Goal: Use online tool/utility: Utilize a website feature to perform a specific function

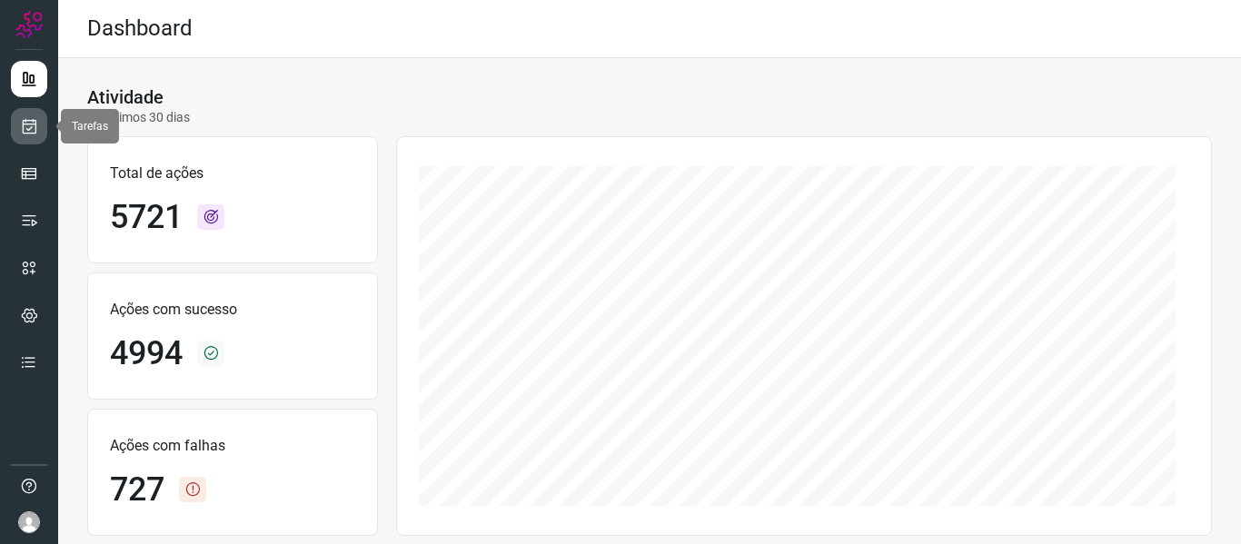
click at [15, 131] on link at bounding box center [29, 126] width 36 height 36
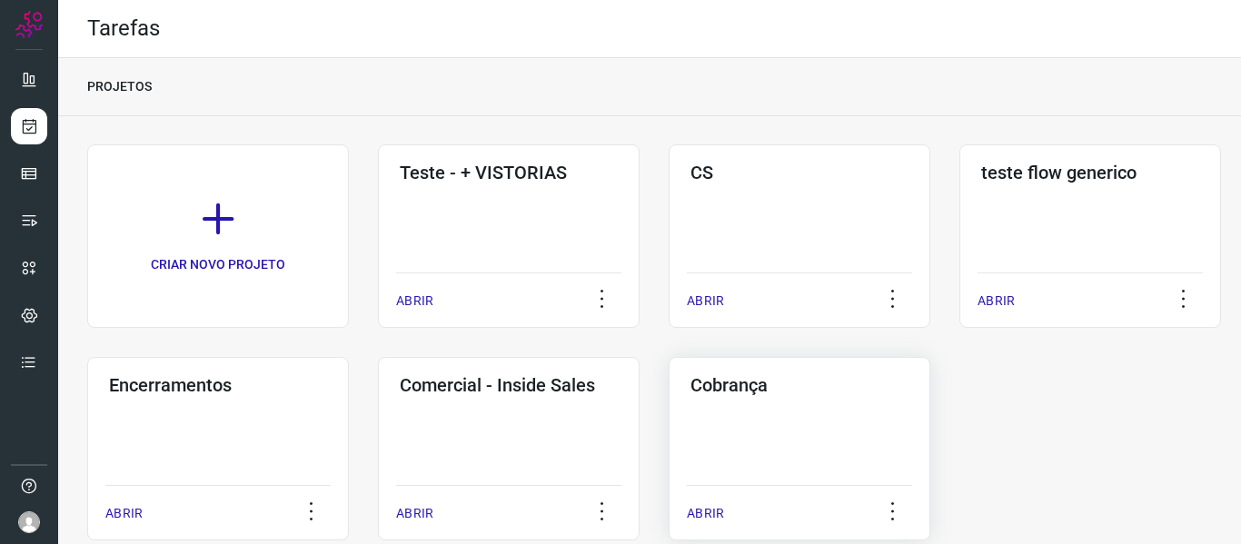
click at [756, 473] on div "Cobrança ABRIR" at bounding box center [800, 449] width 262 height 184
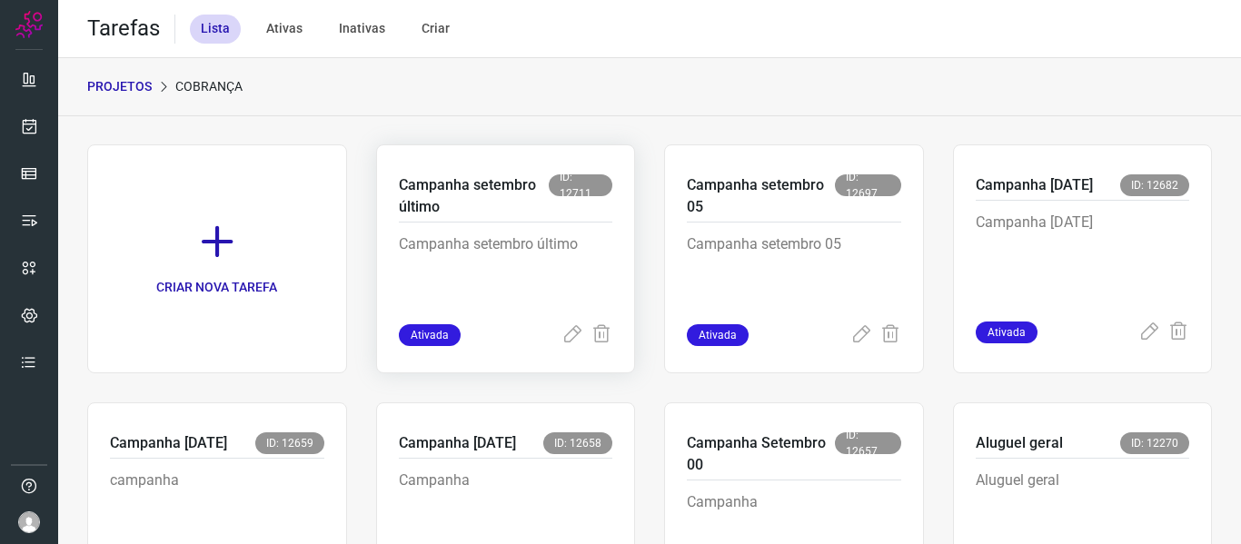
click at [399, 203] on p "Campanha setembro último" at bounding box center [474, 196] width 151 height 44
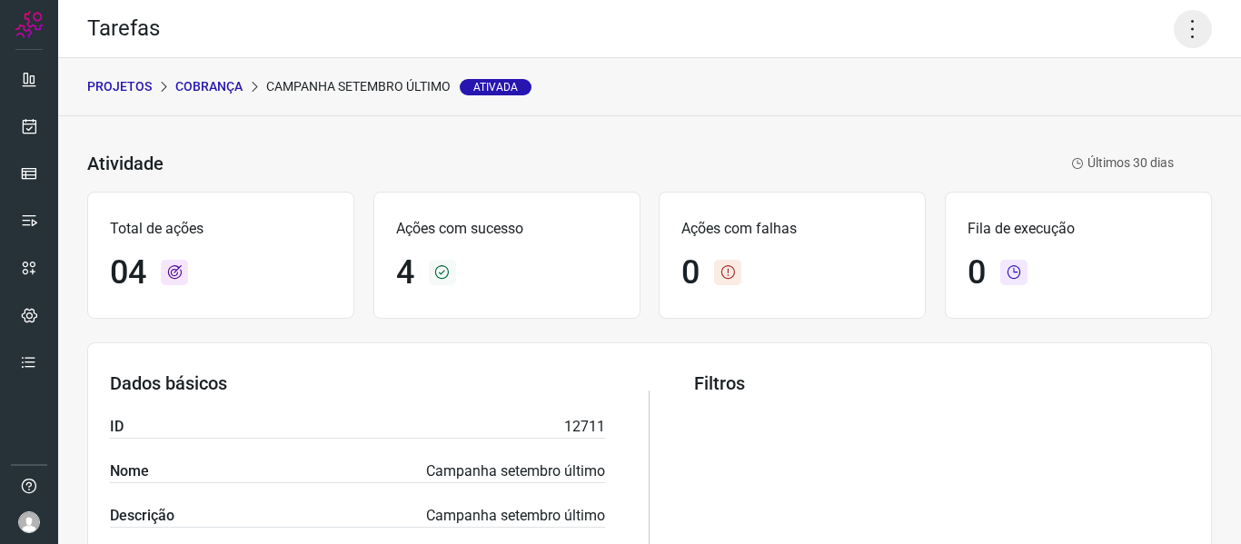
click at [1191, 35] on icon at bounding box center [1193, 29] width 38 height 38
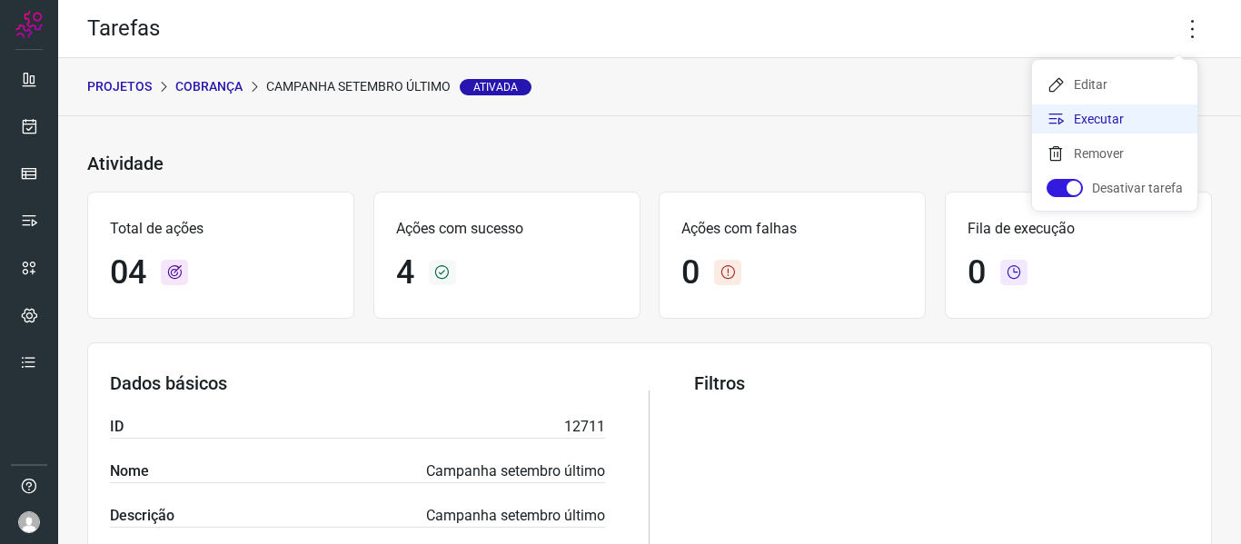
click at [1109, 125] on li "Executar" at bounding box center [1114, 119] width 165 height 29
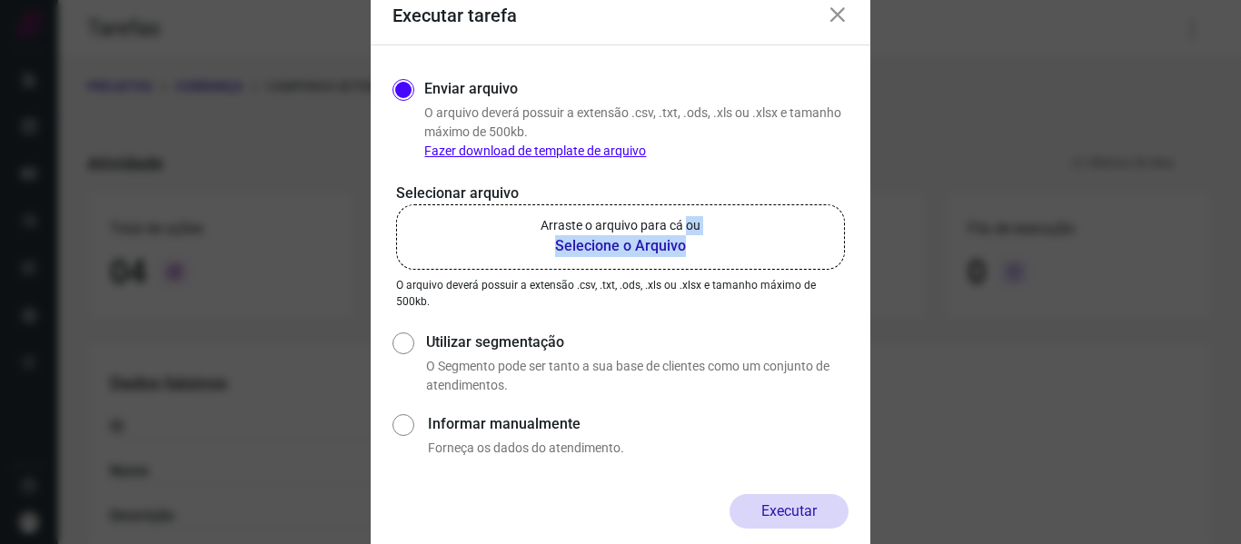
click at [692, 240] on div "Arraste o arquivo para cá ou Selecione o Arquivo" at bounding box center [621, 236] width 160 height 41
click at [584, 252] on b "Selecione o Arquivo" at bounding box center [621, 246] width 160 height 22
click at [0, 0] on input "Arraste o arquivo para cá ou Selecione o Arquivo" at bounding box center [0, 0] width 0 height 0
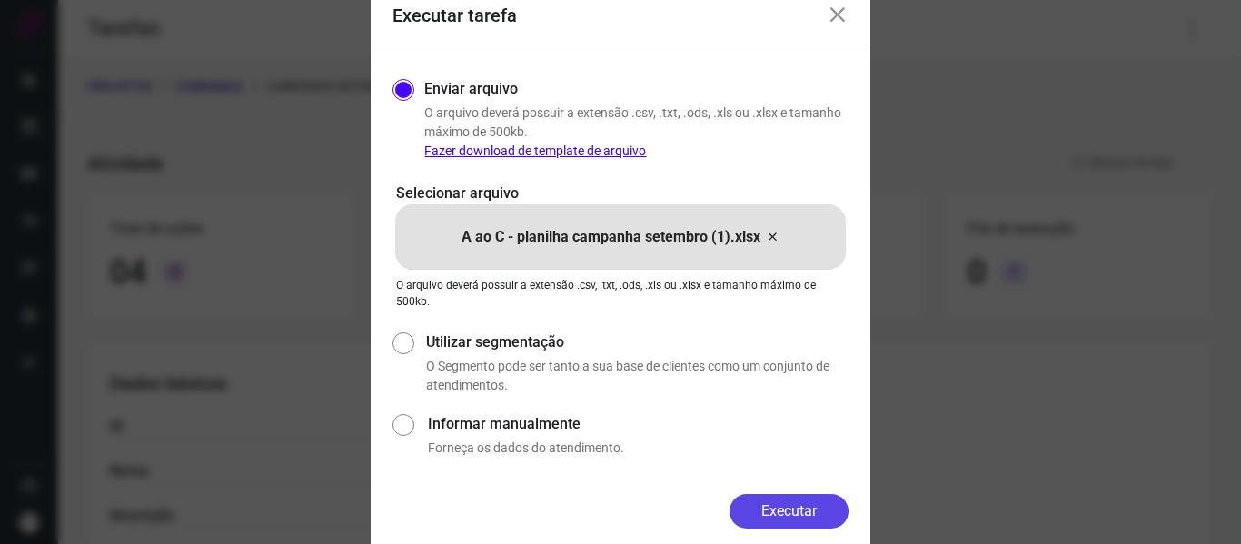
click at [761, 495] on form "Executar tarefa Enviar arquivo O arquivo deverá possuir a extensão .csv, .txt, …" at bounding box center [621, 272] width 500 height 571
click at [769, 506] on button "Executar" at bounding box center [789, 511] width 119 height 35
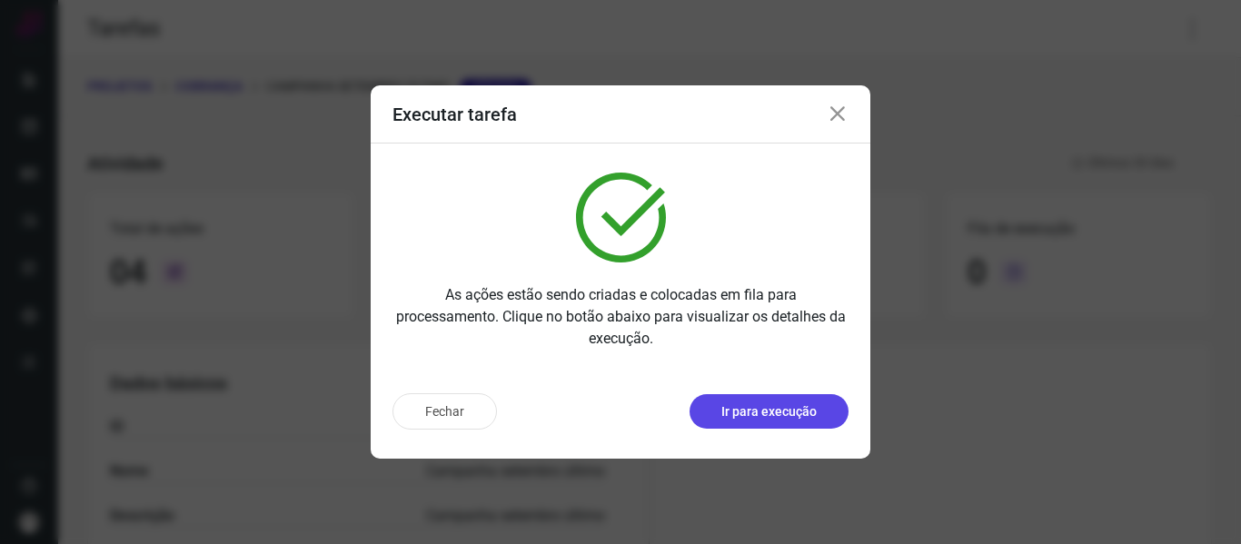
click at [716, 398] on button "Ir para execução" at bounding box center [769, 411] width 159 height 35
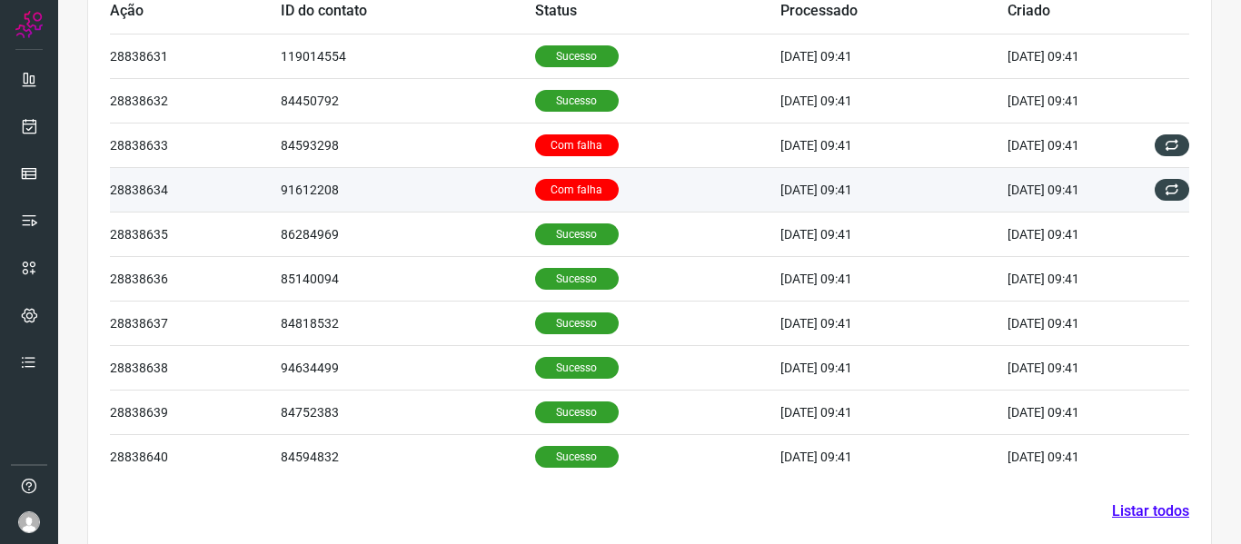
scroll to position [636, 0]
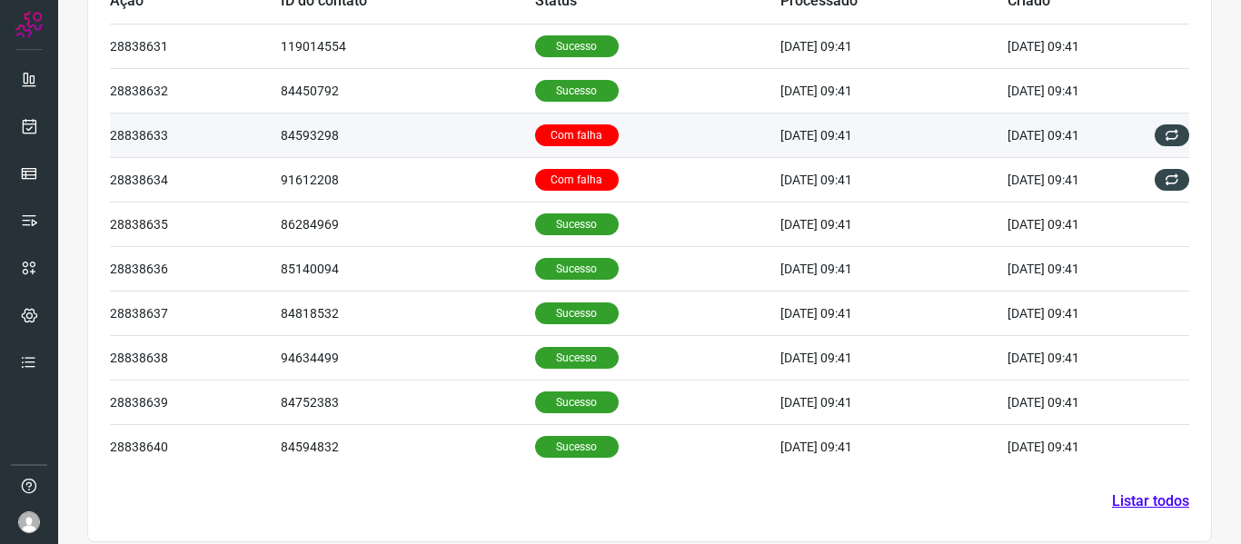
click at [405, 138] on td "84593298" at bounding box center [408, 135] width 254 height 45
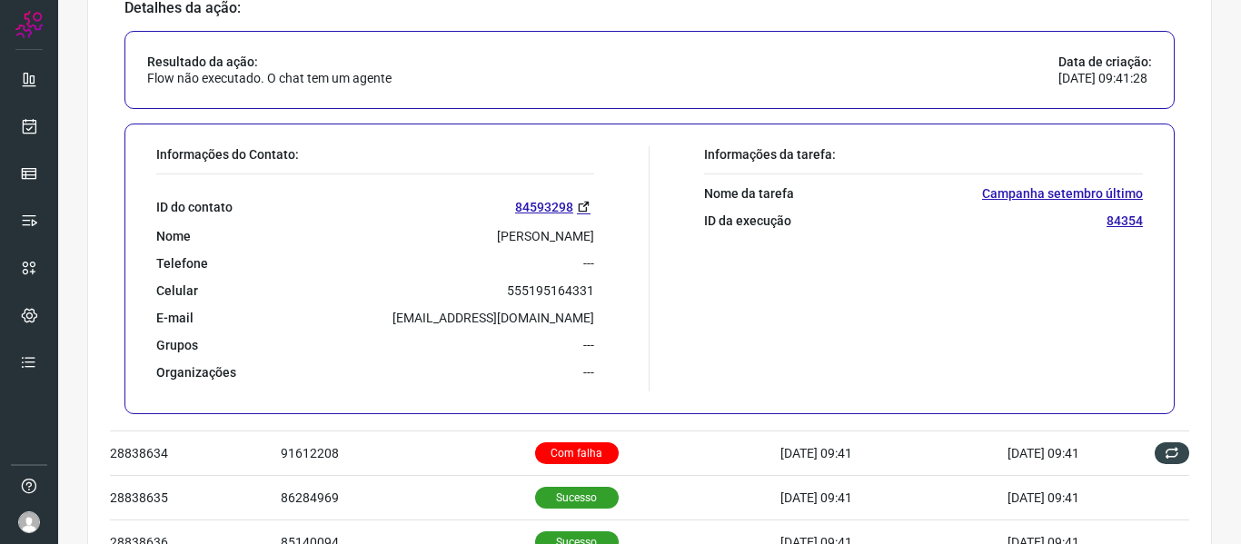
scroll to position [818, 0]
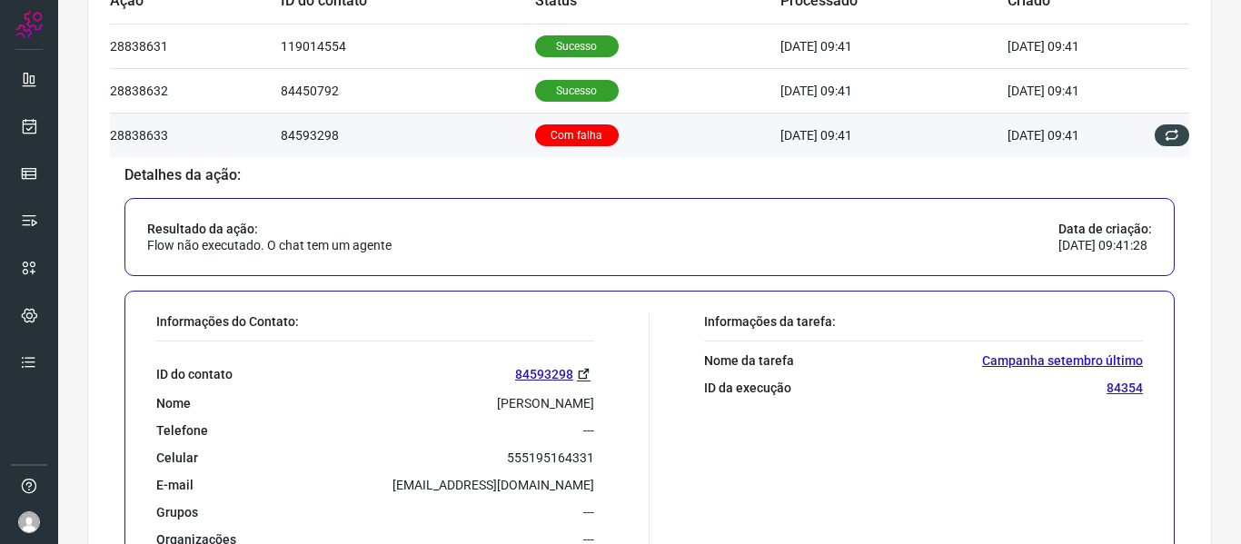
click at [423, 131] on td "84593298" at bounding box center [408, 135] width 254 height 45
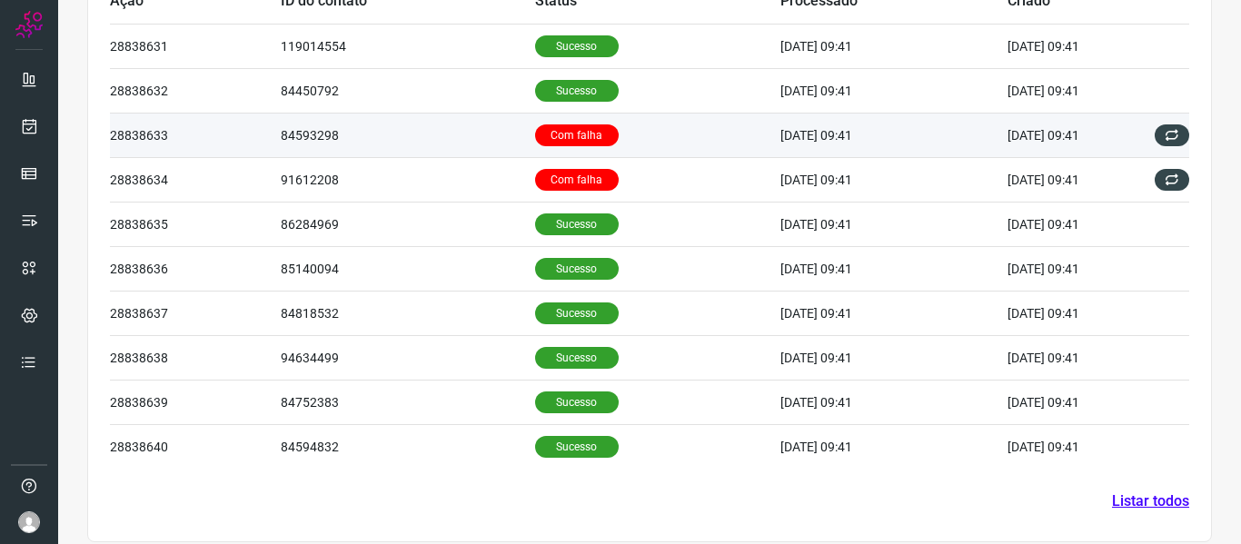
scroll to position [653, 0]
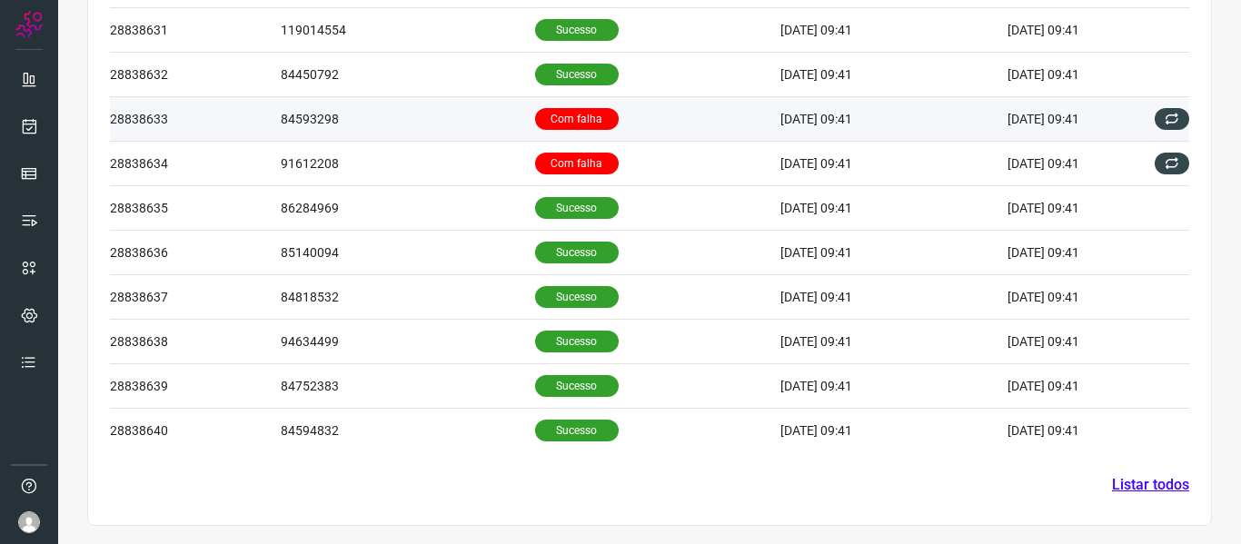
click at [425, 139] on td "84593298" at bounding box center [408, 118] width 254 height 45
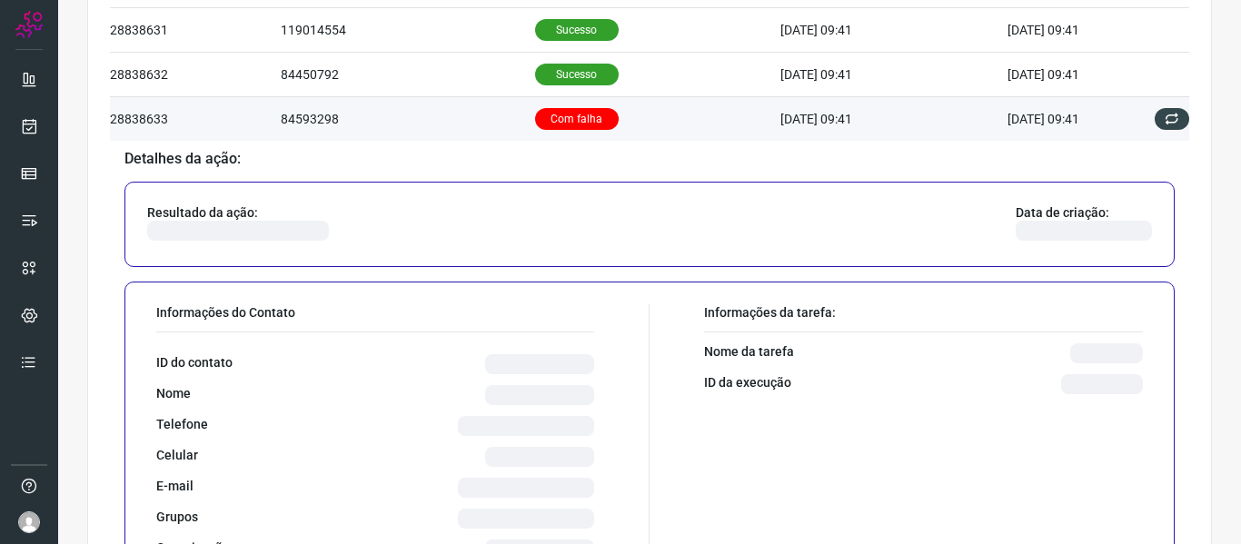
click at [403, 113] on td "84593298" at bounding box center [408, 118] width 254 height 45
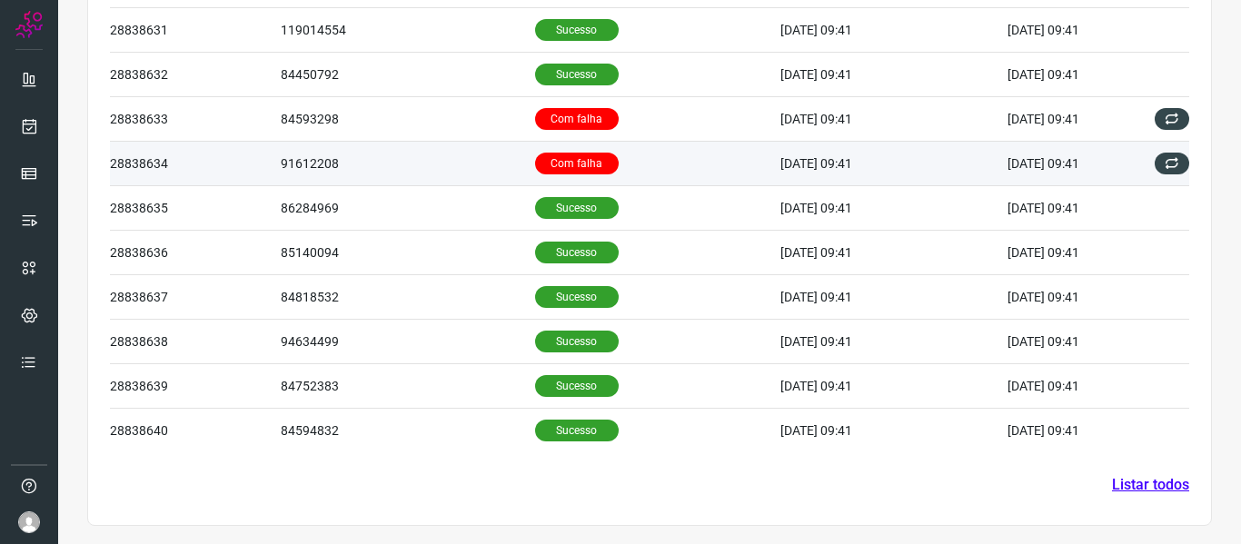
click at [423, 165] on td "91612208" at bounding box center [408, 163] width 254 height 45
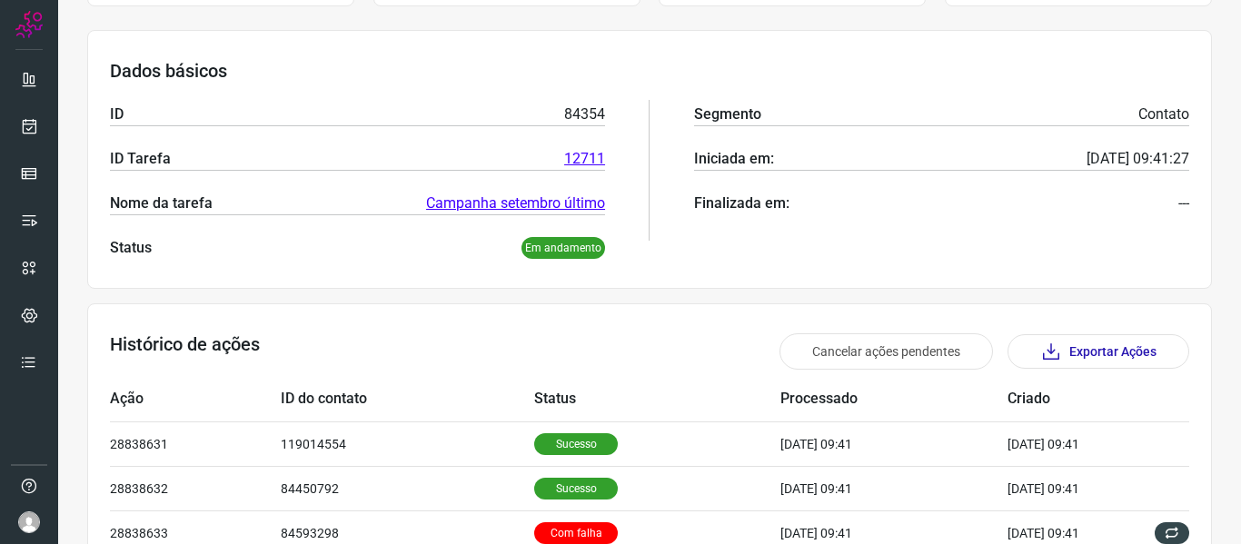
scroll to position [16, 0]
